Goal: Information Seeking & Learning: Learn about a topic

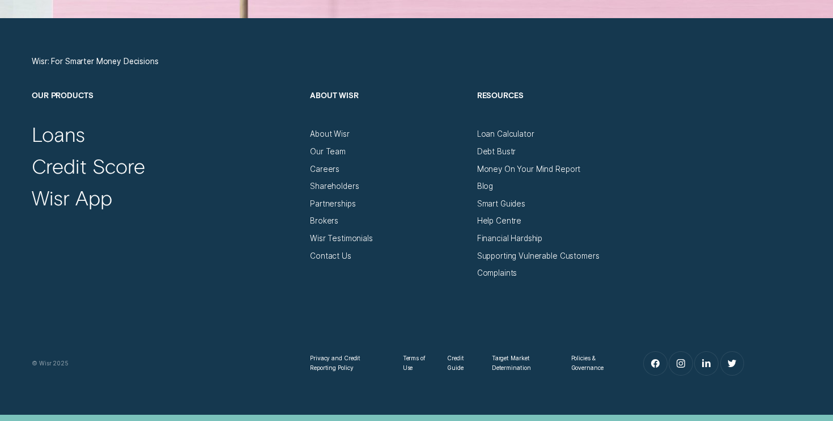
scroll to position [3758, 0]
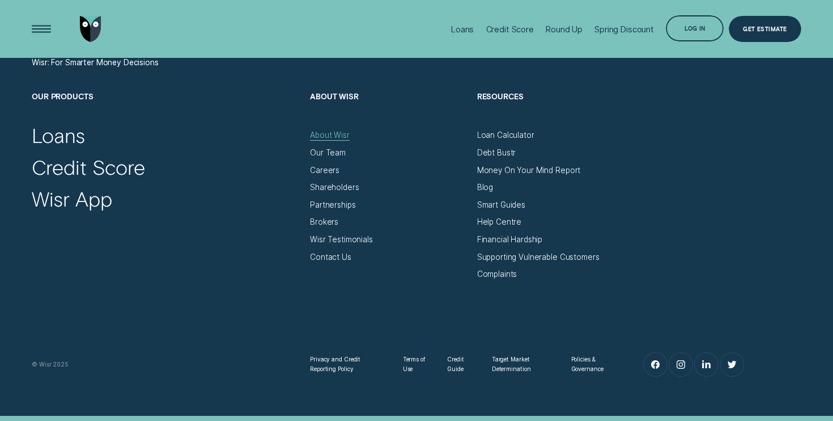
click at [320, 135] on div "About Wisr" at bounding box center [330, 135] width 40 height 10
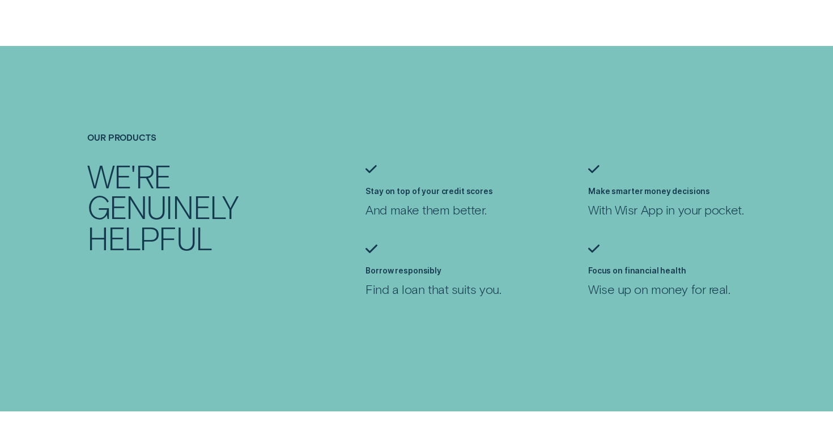
scroll to position [770, 0]
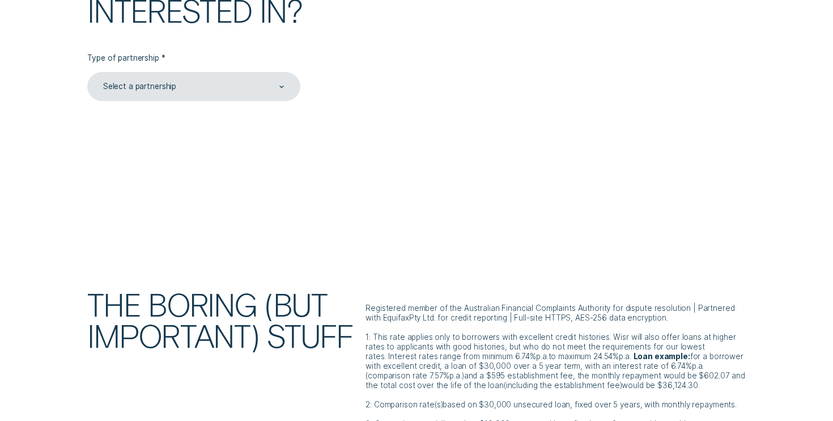
scroll to position [2636, 0]
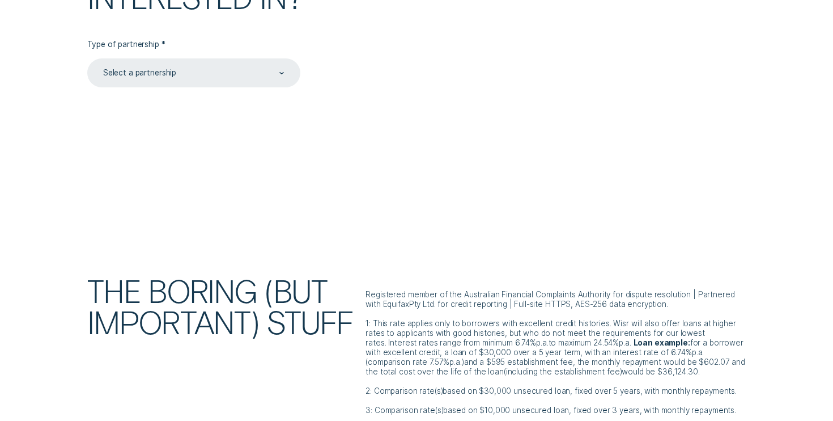
click at [202, 68] on div "Select a partnership" at bounding box center [193, 73] width 183 height 11
